Goal: Information Seeking & Learning: Find specific fact

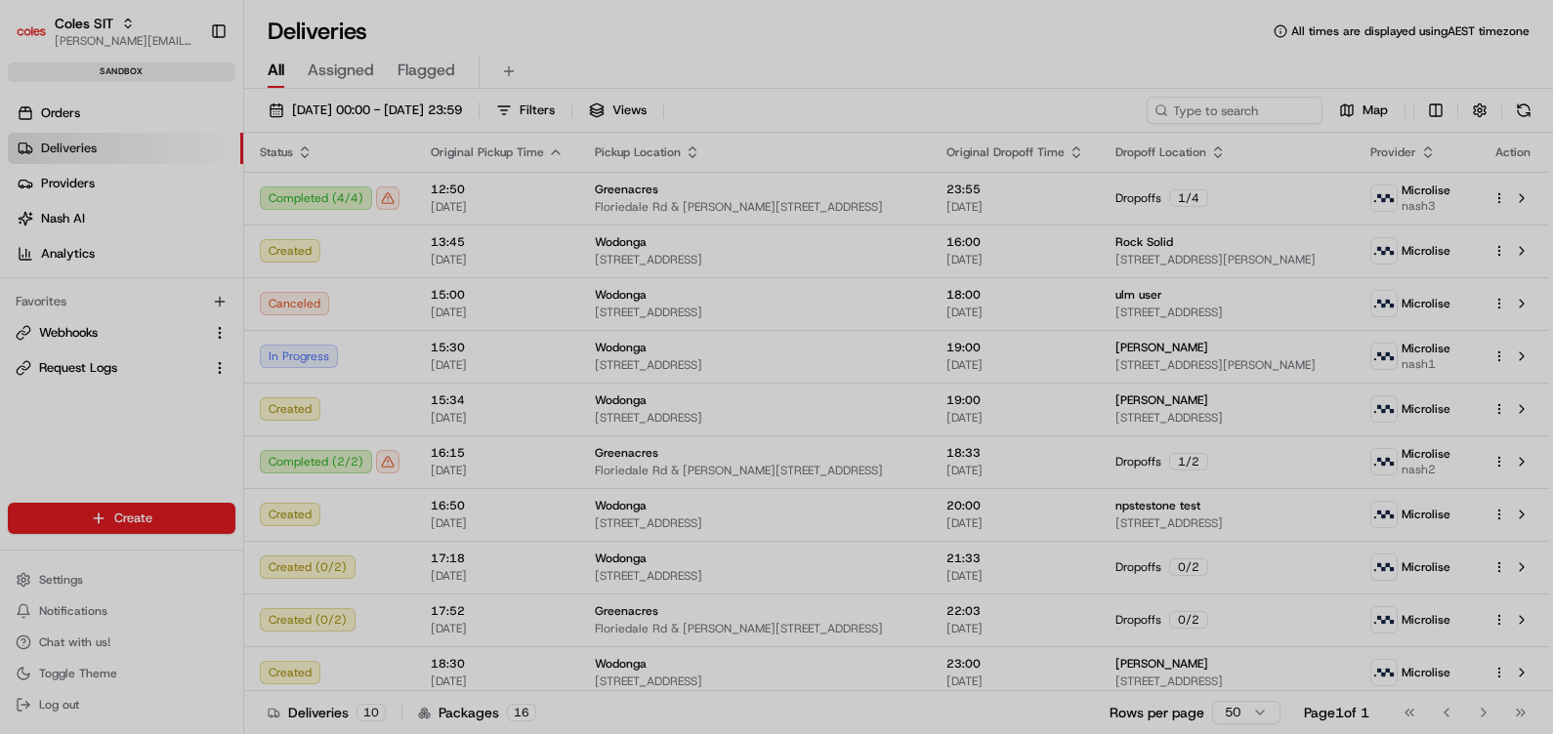
click at [101, 379] on div at bounding box center [776, 367] width 1553 height 734
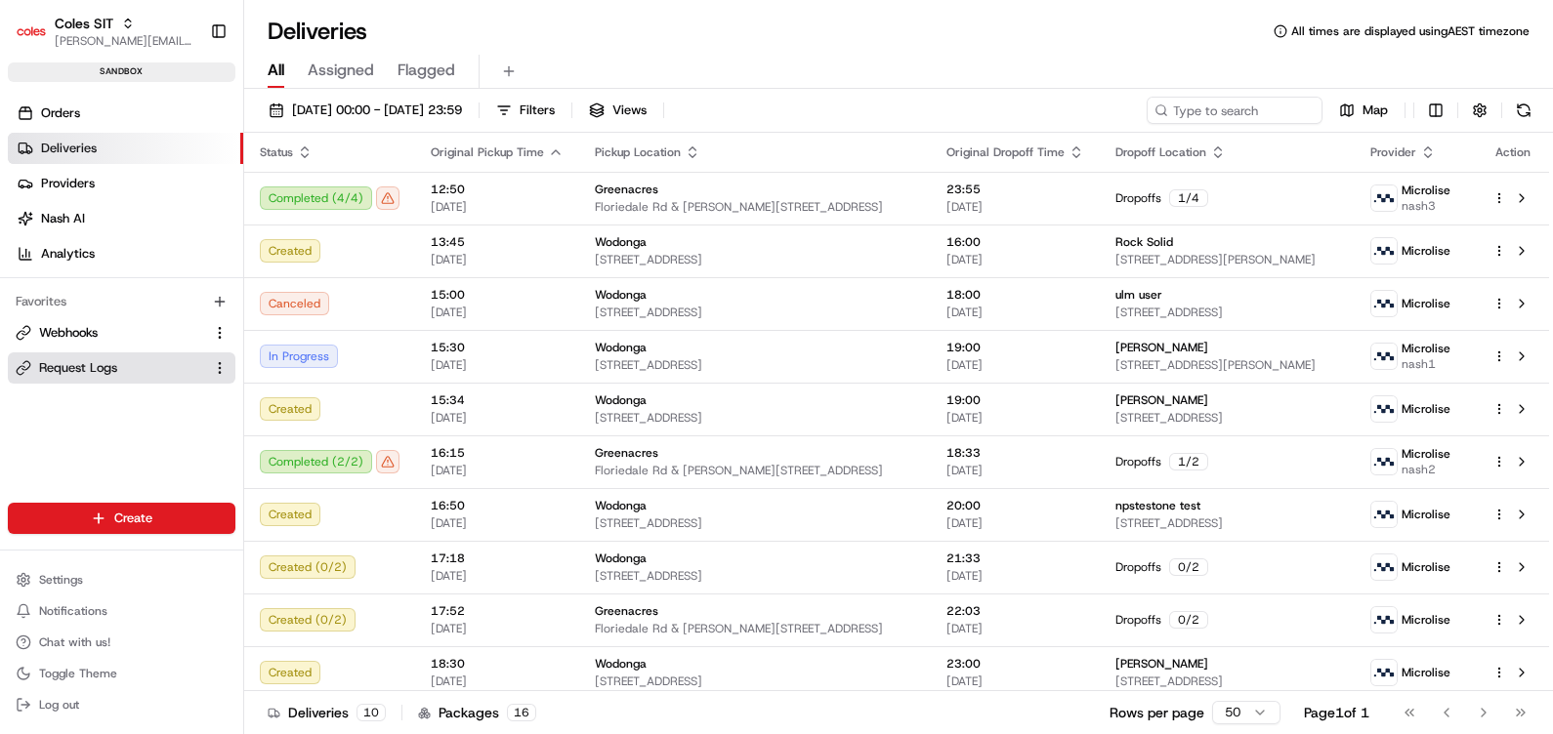
click at [59, 366] on span "Request Logs" at bounding box center [78, 368] width 78 height 18
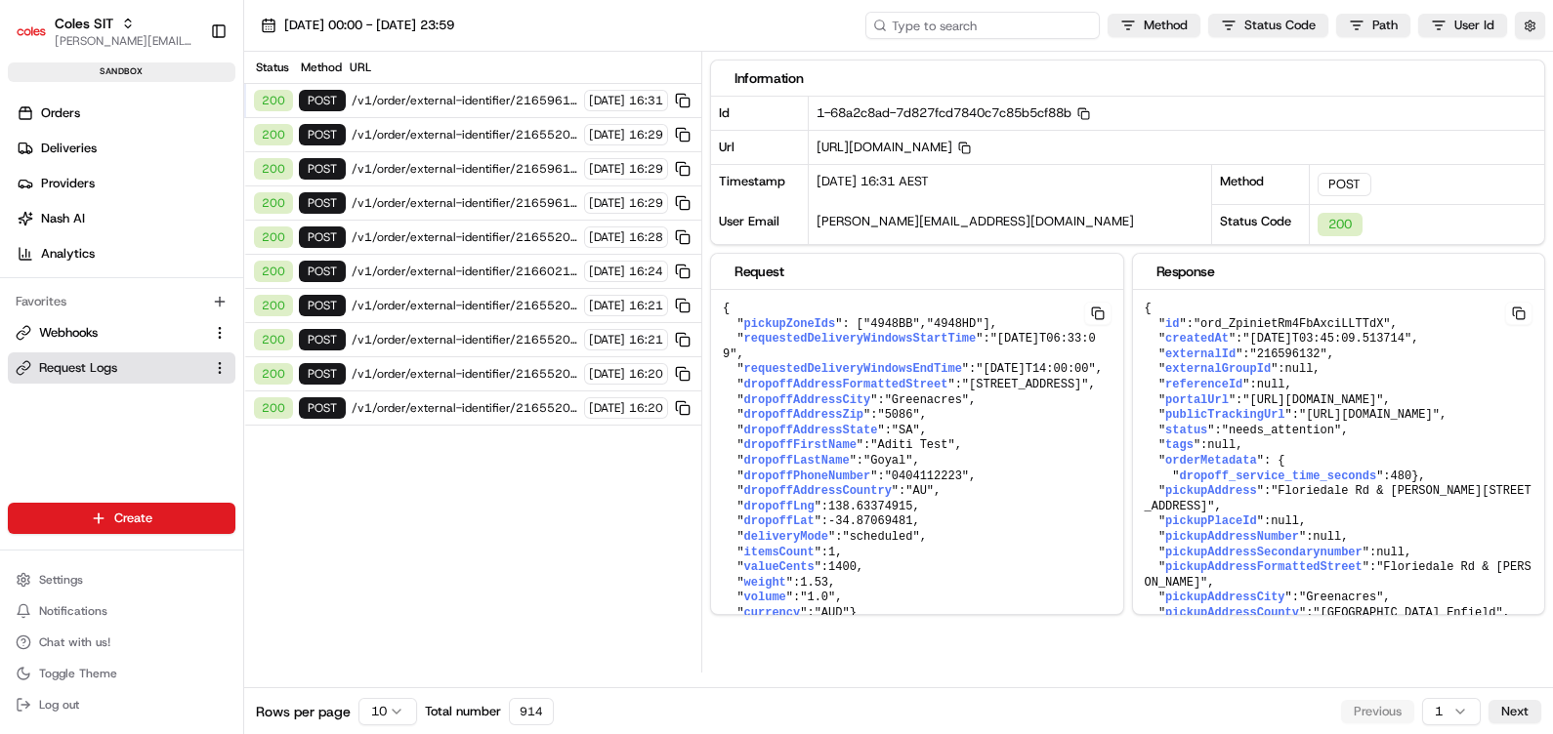
click at [954, 23] on input at bounding box center [982, 25] width 234 height 27
paste input "f9e99ed2f5624186b30a58afb5ec510f"
type input "f9e99ed2f5624186b30a58afb5ec510f"
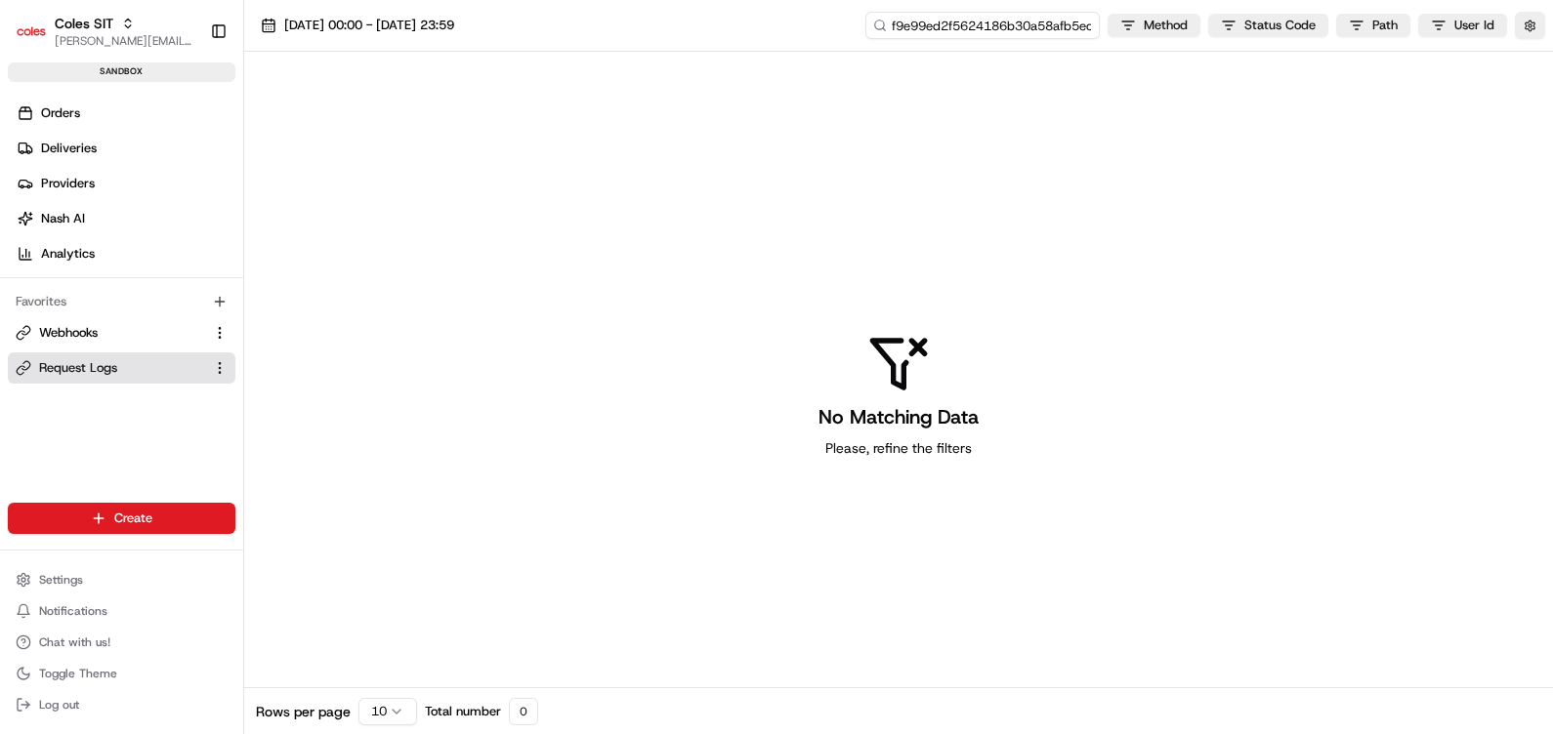
click at [1028, 28] on input "f9e99ed2f5624186b30a58afb5ec510f" at bounding box center [982, 25] width 234 height 27
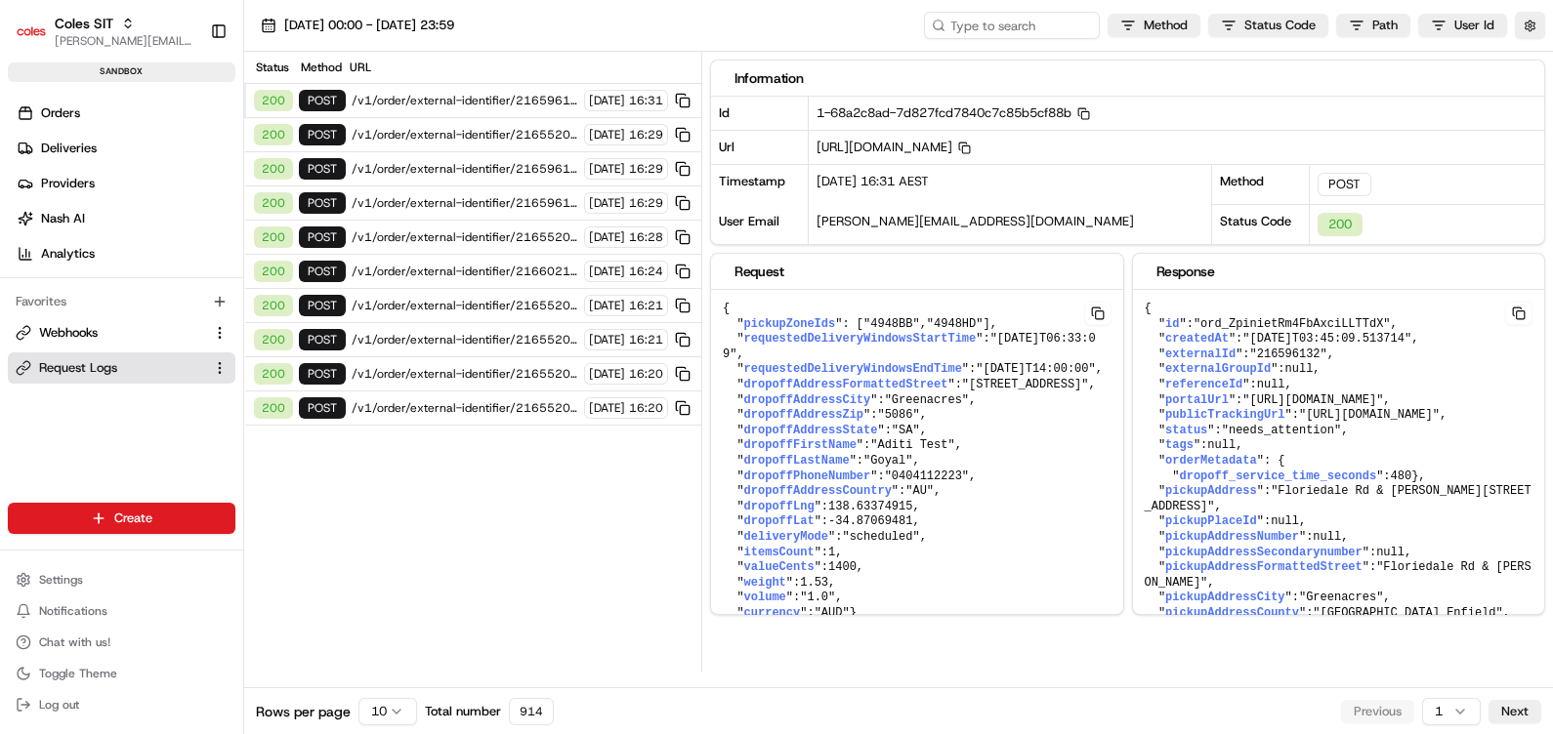
click at [1123, 352] on pre "{ " id ": "ord_ZpinietRm4FbAxciLLTTdX" , " createdAt ": "[DATE]T03:45:09.513714…" at bounding box center [917, 461] width 412 height 343
drag, startPoint x: 938, startPoint y: 452, endPoint x: 425, endPoint y: 98, distance: 623.4
click at [425, 98] on span "/v1/order/external-identifier/216596132/delivery-window" at bounding box center [465, 101] width 227 height 16
click at [384, 129] on span "/v1/order/external-identifier/216552059/delivery-window" at bounding box center [465, 135] width 227 height 16
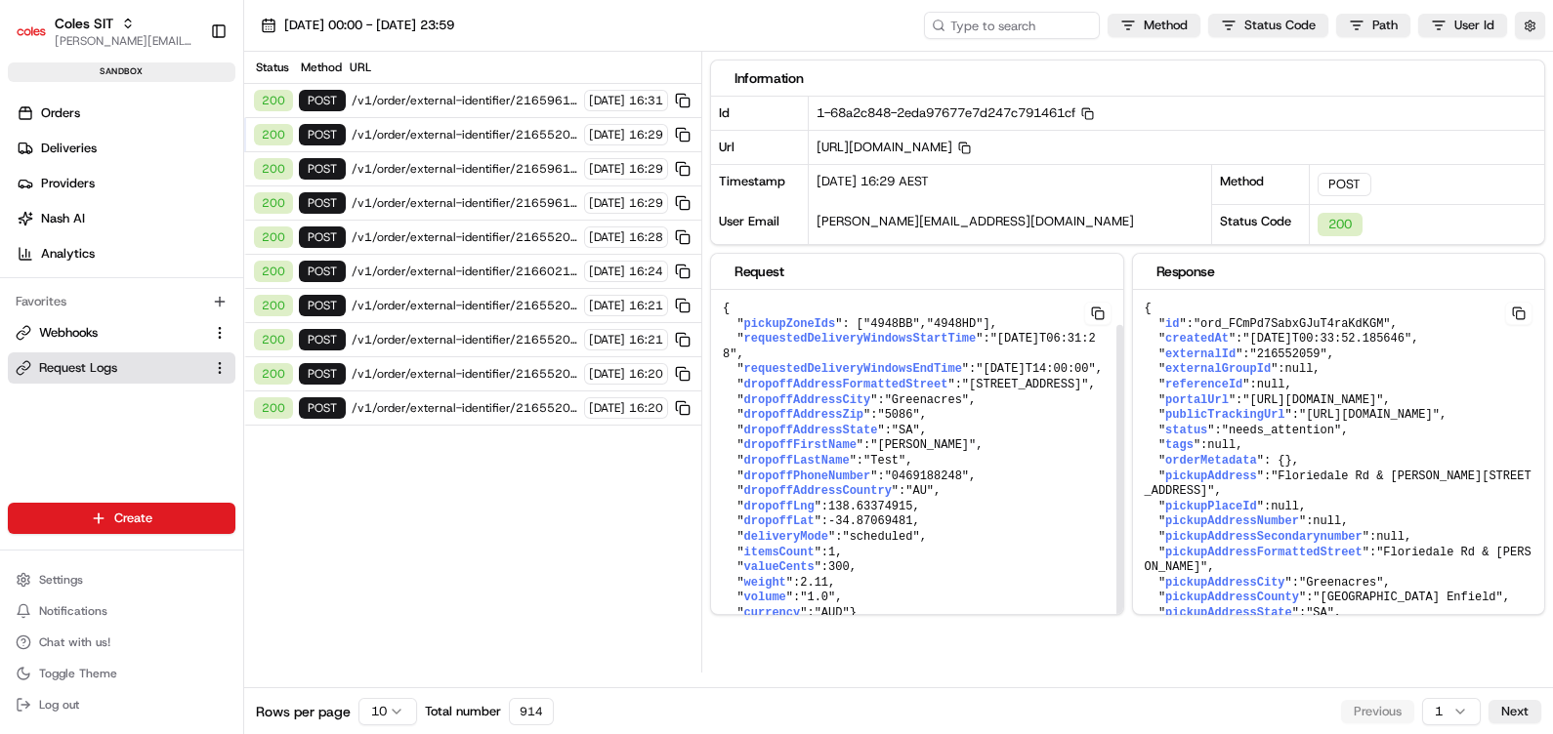
scroll to position [39, 0]
click at [434, 166] on span "/v1/order/external-identifier/216596132/delivery-window" at bounding box center [465, 169] width 227 height 16
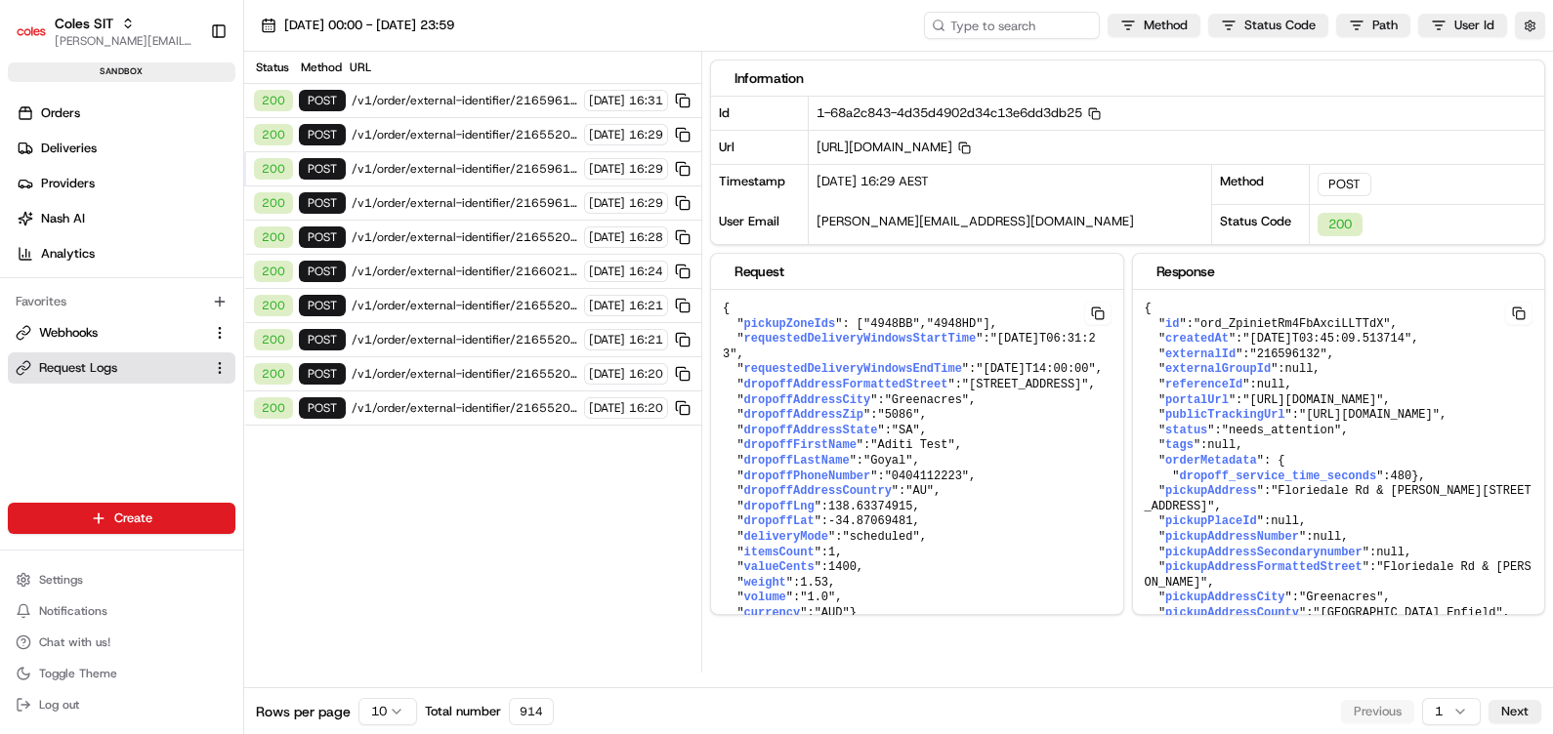
click at [403, 195] on span "/v1/order/external-identifier/216596132/delivery-window" at bounding box center [465, 203] width 227 height 16
click at [376, 234] on span "/v1/order/external-identifier/216552059/delivery-window" at bounding box center [465, 238] width 227 height 16
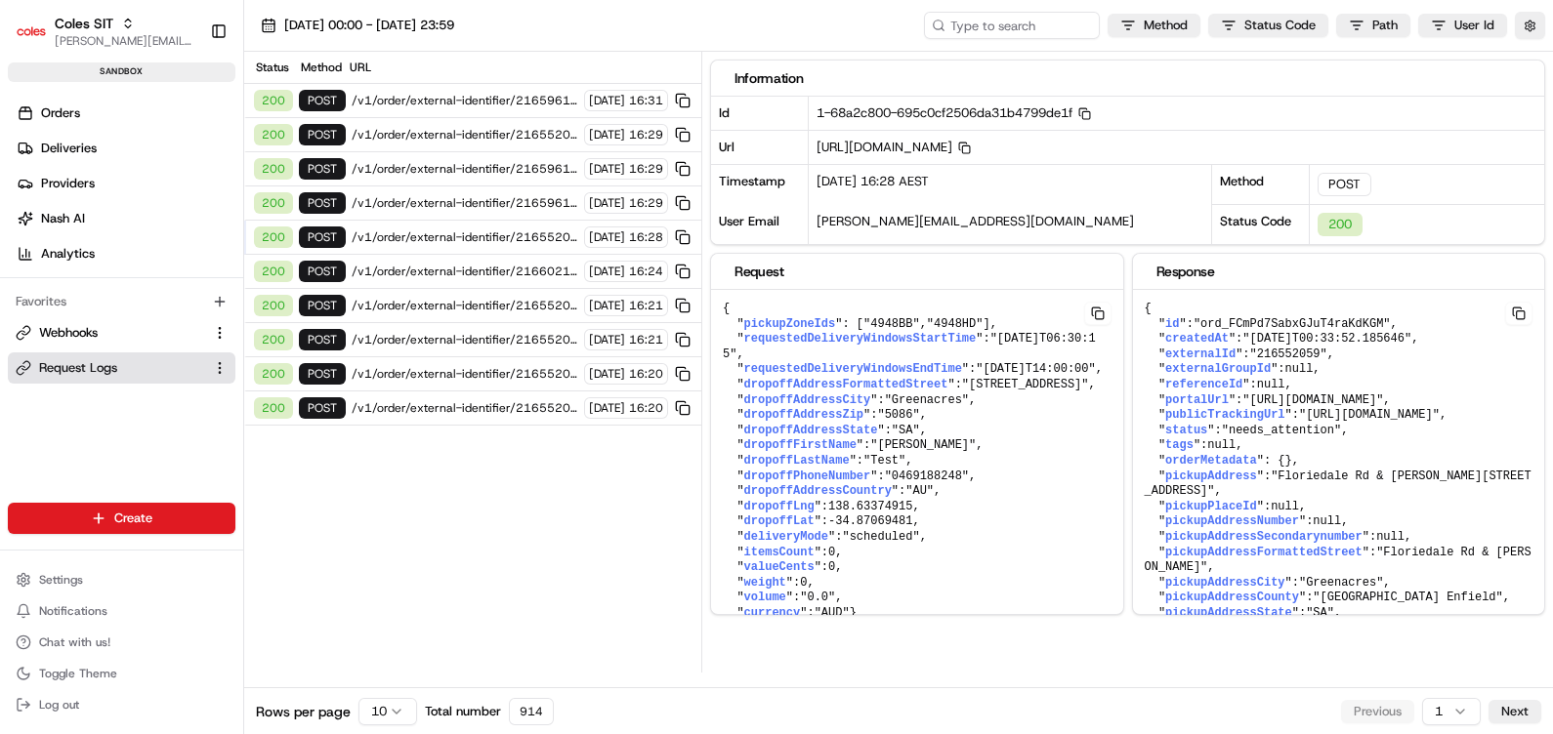
click at [372, 269] on span "/v1/order/external-identifier/216602199/delivery-window" at bounding box center [465, 272] width 227 height 16
drag, startPoint x: 887, startPoint y: 457, endPoint x: 895, endPoint y: 445, distance: 14.1
click at [895, 445] on pre "{ " pickupZoneIds ": [ "4948BB" , "4948HD" ], " requestedDeliveryWindowsStartTi…" at bounding box center [917, 461] width 412 height 343
drag, startPoint x: 895, startPoint y: 445, endPoint x: 1043, endPoint y: 533, distance: 172.5
click at [1043, 533] on pre "{ " pickupZoneIds ": [ "4948BB" , "4948HD" ], " requestedDeliveryWindowsStartTi…" at bounding box center [917, 461] width 412 height 343
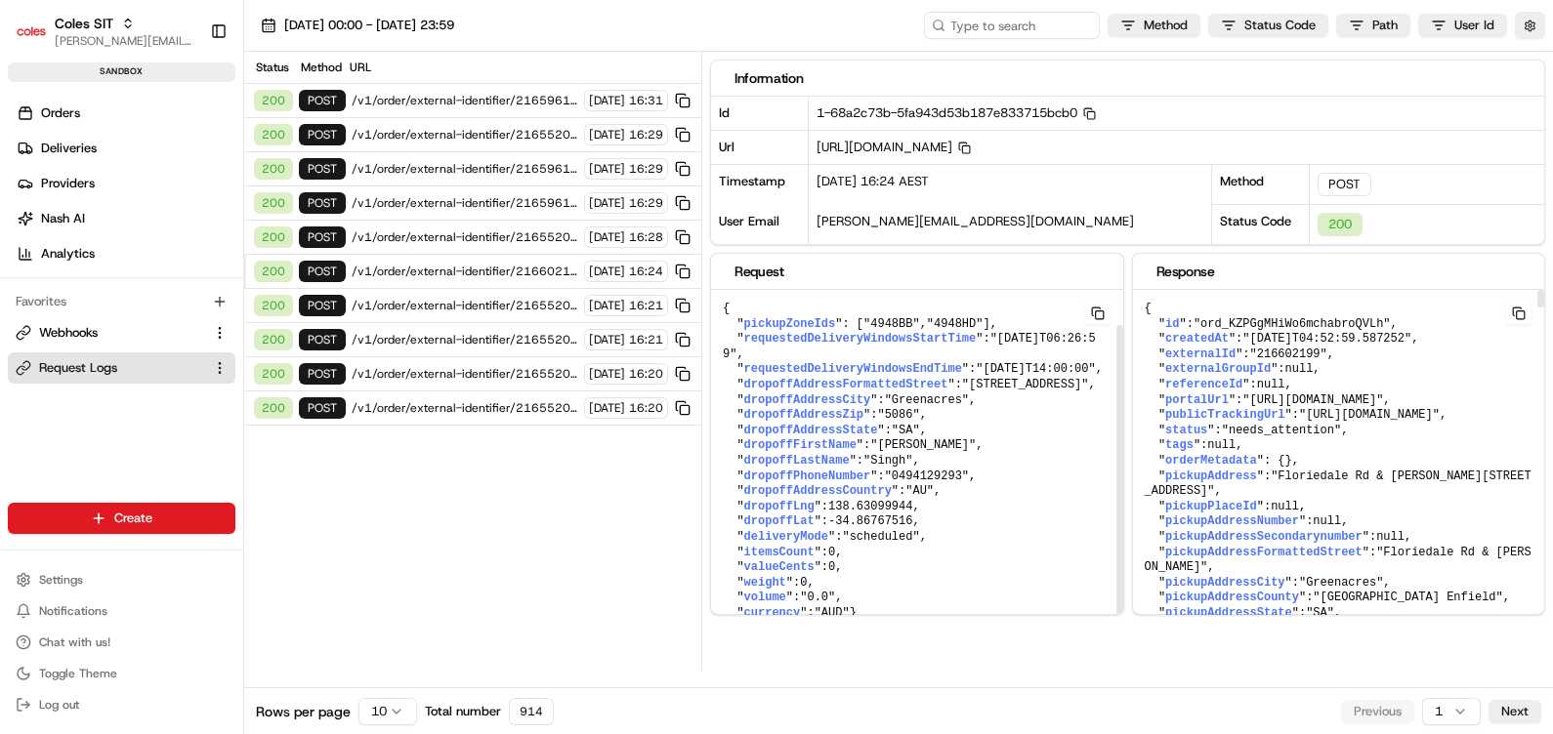
scroll to position [0, 0]
click at [1092, 112] on icon "button" at bounding box center [1088, 112] width 8 height 8
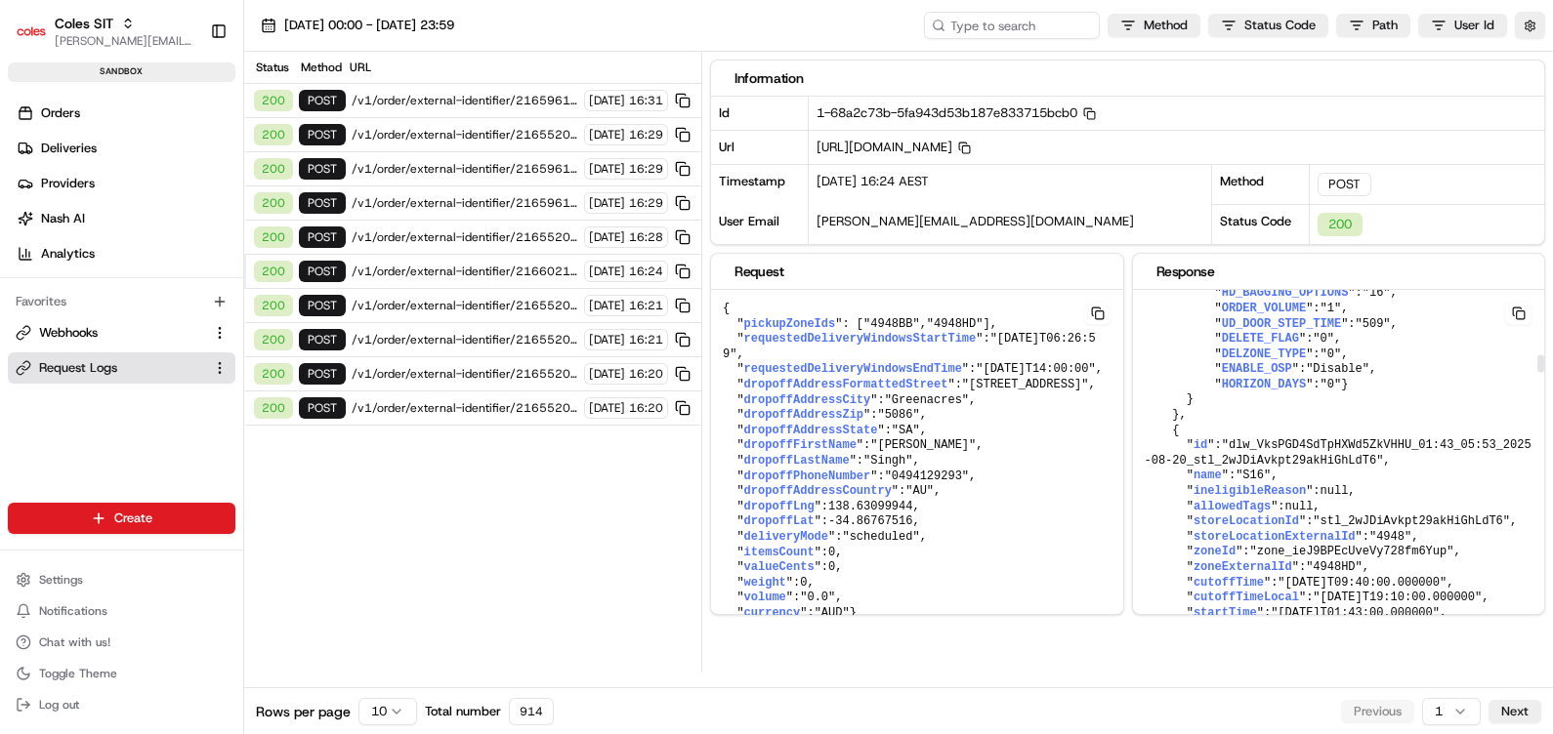
scroll to position [27668, 0]
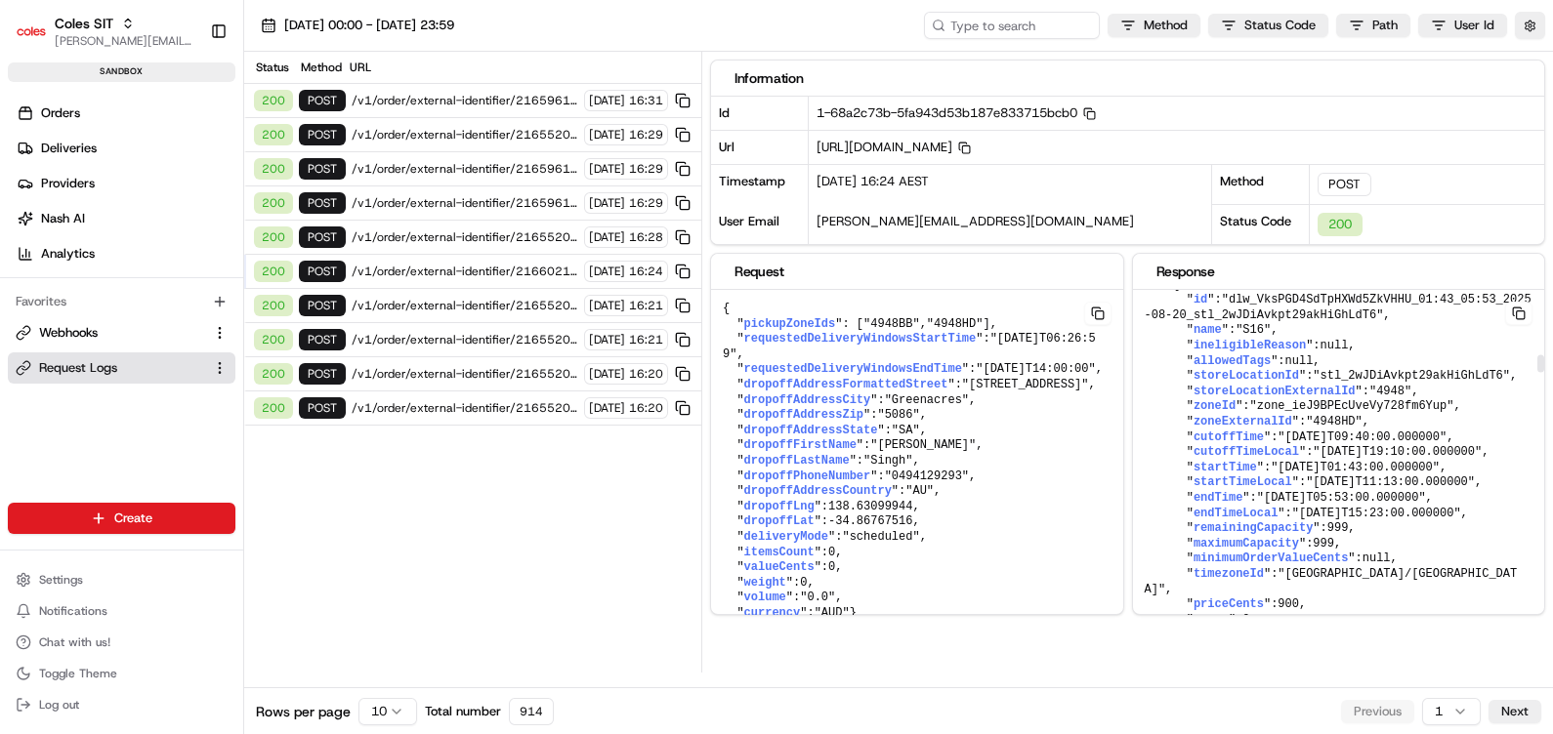
click at [1391, 322] on span ""dlw_VksPGD4SdTpHXWd5ZkVHHU_01:43_05:53_2025-08-20_stl_2wJDiAvkpt29akHiGhLdT6"" at bounding box center [1338, 307] width 387 height 29
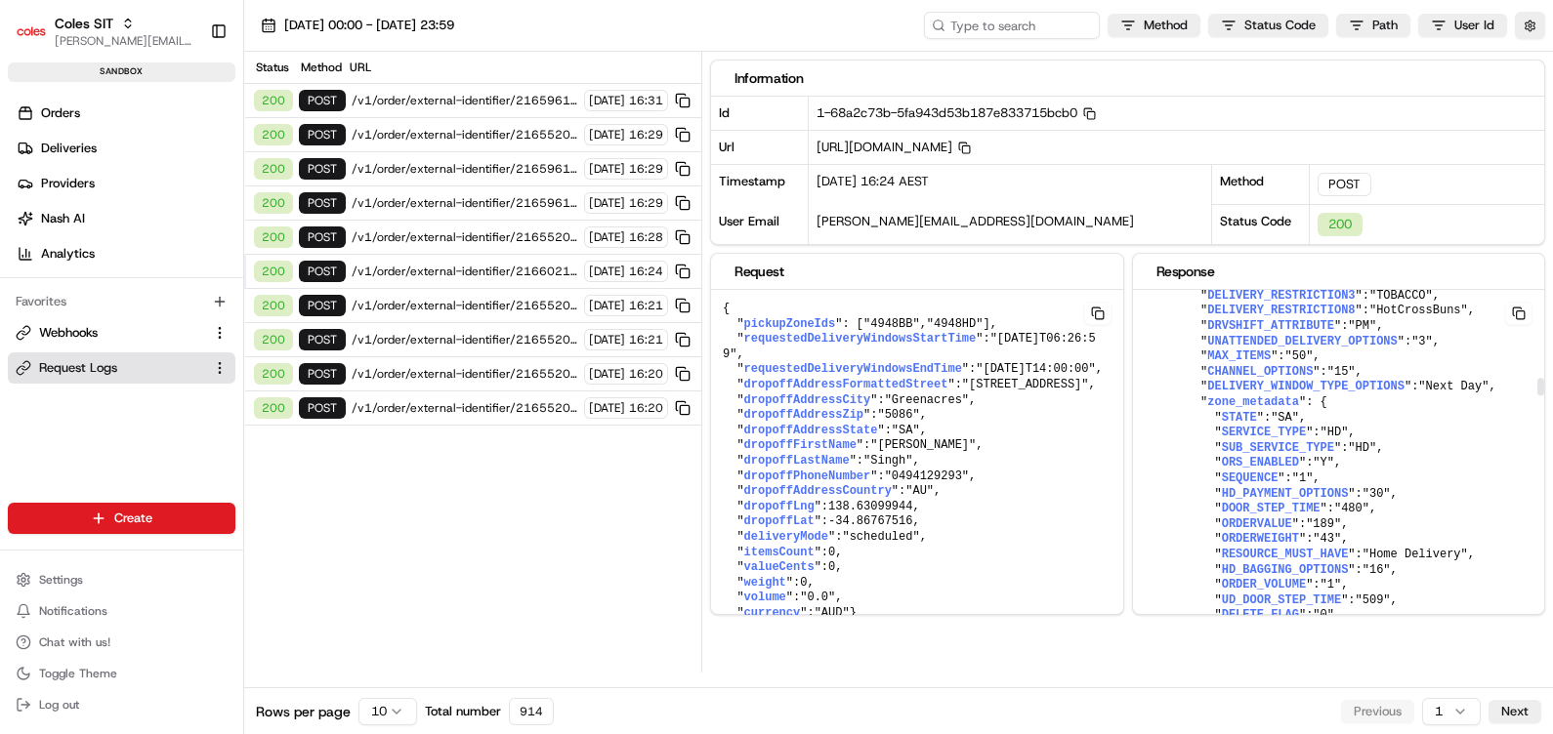
scroll to position [37489, 0]
